Goal: Information Seeking & Learning: Learn about a topic

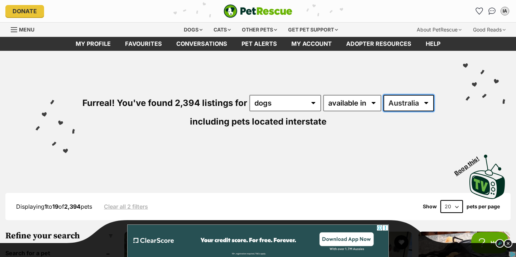
click at [415, 104] on select "Australia ACT NSW NT QLD SA TAS VIC WA" at bounding box center [408, 103] width 51 height 16
select select "QLD"
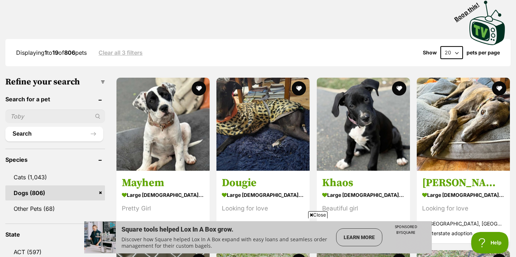
click at [319, 214] on span "Close" at bounding box center [317, 214] width 19 height 7
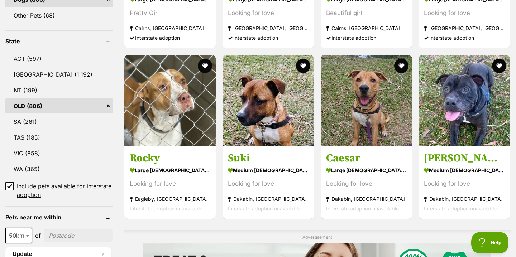
scroll to position [351, 0]
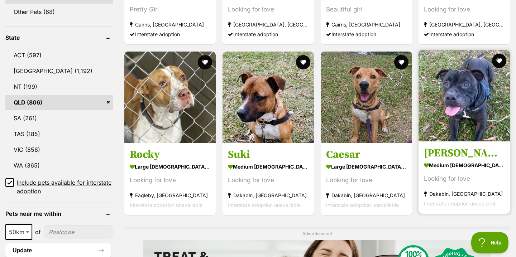
click at [490, 187] on section "medium male Dog Looking for love Dakabin, QLD Interstate adoption unavailable" at bounding box center [464, 184] width 81 height 48
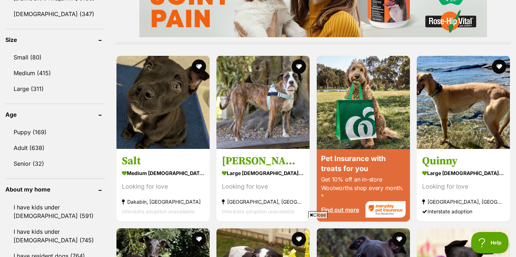
scroll to position [647, 0]
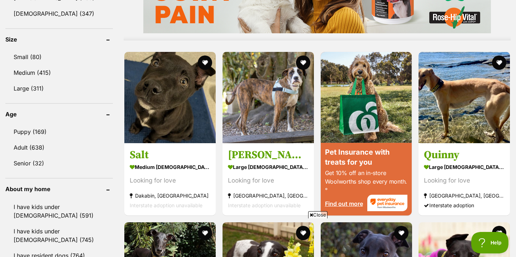
click at [318, 214] on span "Close" at bounding box center [317, 214] width 19 height 7
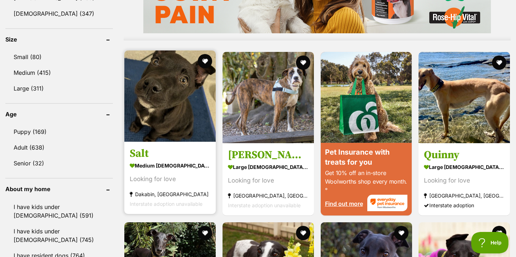
click at [135, 165] on strong "medium male Dog" at bounding box center [170, 166] width 81 height 10
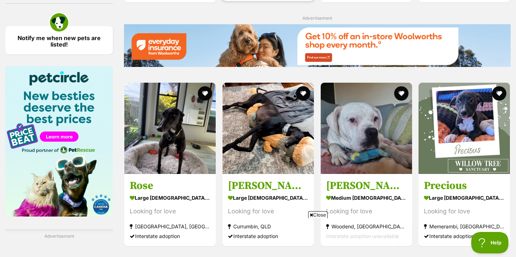
scroll to position [1035, 0]
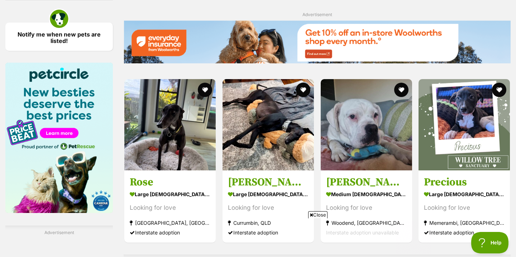
click at [317, 212] on span "Close" at bounding box center [317, 214] width 19 height 7
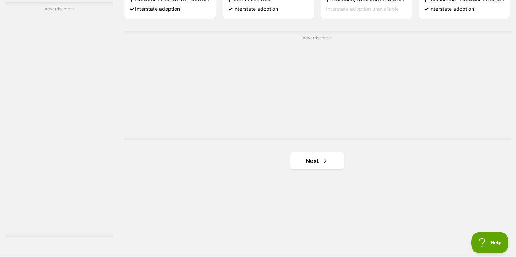
scroll to position [1306, 0]
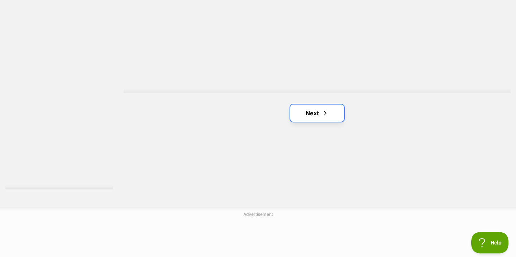
click at [327, 112] on span "Next page" at bounding box center [325, 113] width 7 height 9
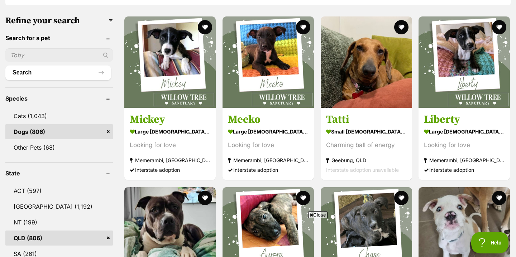
click at [320, 214] on span "Close" at bounding box center [317, 214] width 19 height 7
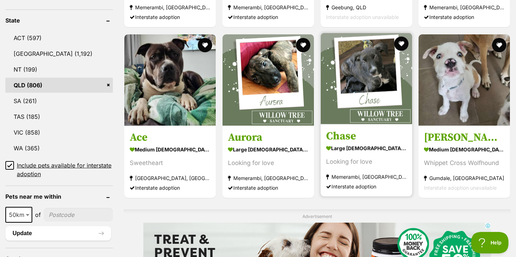
scroll to position [371, 0]
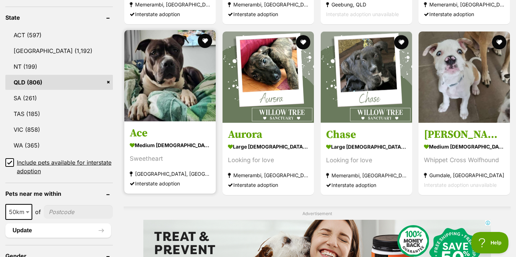
click at [171, 165] on section "medium male Dog Sweetheart Townsville, QLD Interstate adoption" at bounding box center [170, 164] width 81 height 48
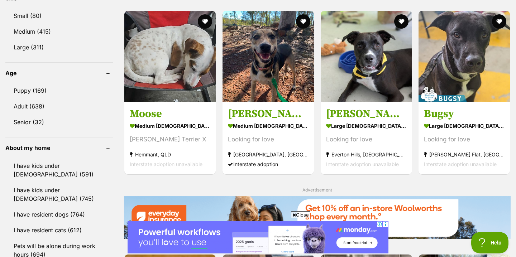
scroll to position [693, 0]
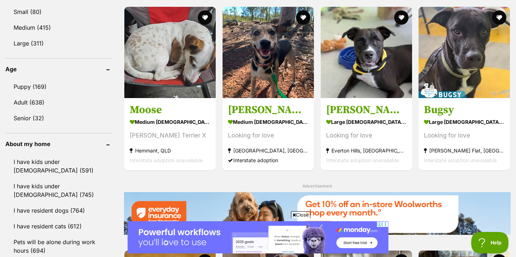
click at [305, 212] on span "Close" at bounding box center [300, 214] width 19 height 7
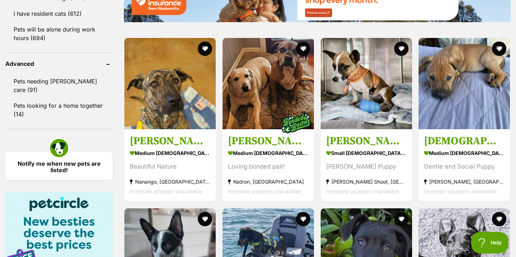
scroll to position [913, 0]
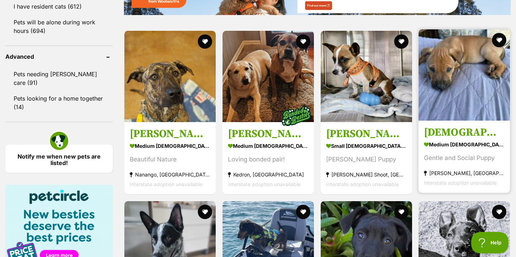
click at [434, 174] on strong "Daisy Hill, QLD" at bounding box center [464, 173] width 81 height 10
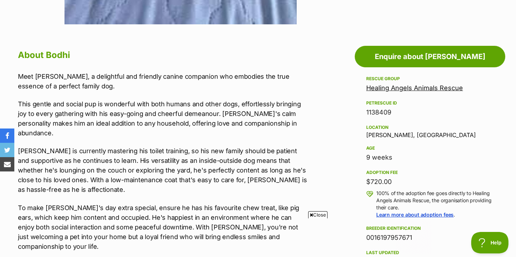
scroll to position [359, 0]
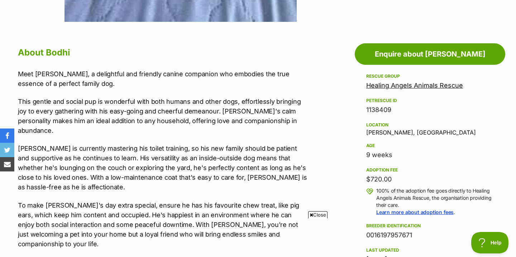
click at [318, 214] on span "Close" at bounding box center [317, 214] width 19 height 7
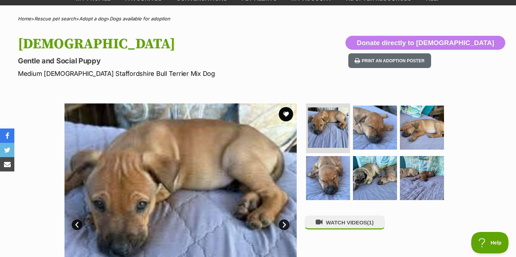
scroll to position [0, 0]
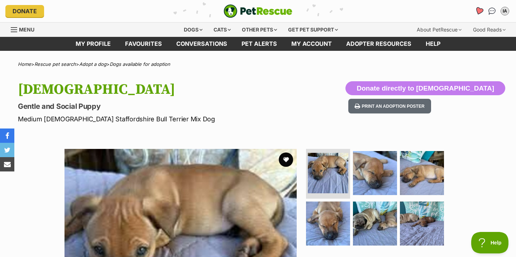
click at [475, 12] on icon "Favourites" at bounding box center [479, 10] width 10 height 9
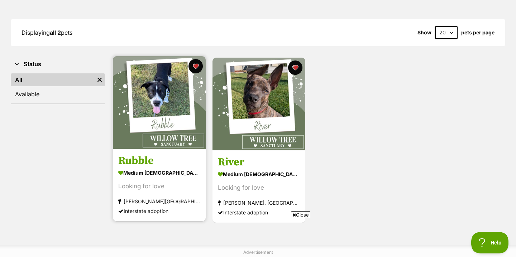
click at [126, 164] on h3 "Rubble" at bounding box center [159, 161] width 82 height 14
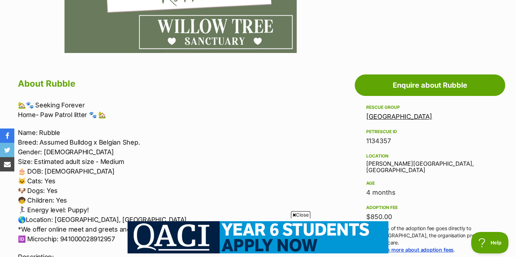
click at [300, 217] on span "Close" at bounding box center [300, 214] width 19 height 7
